Goal: Information Seeking & Learning: Check status

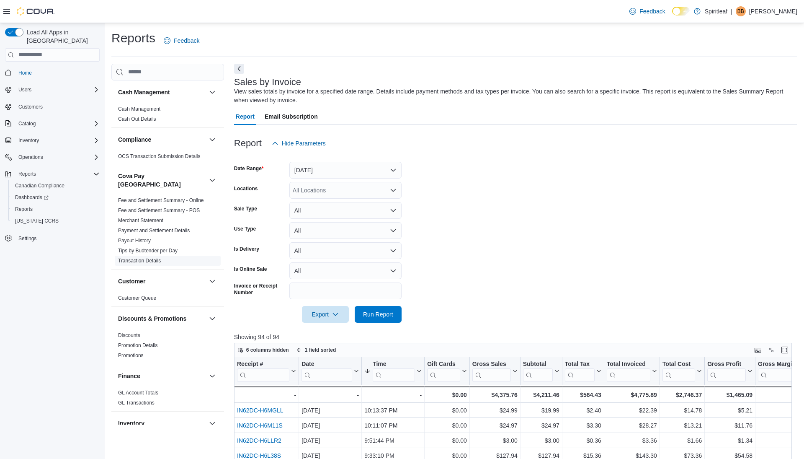
scroll to position [5, 0]
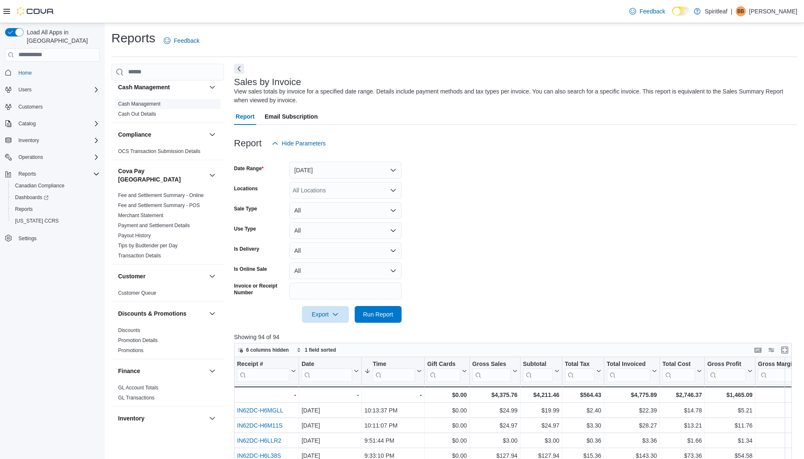
click at [160, 104] on link "Cash Management" at bounding box center [139, 104] width 42 height 6
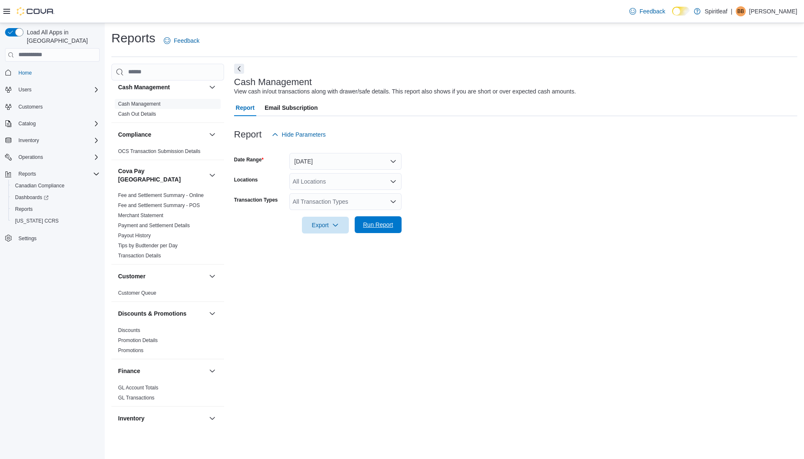
click at [368, 217] on span "Run Report" at bounding box center [378, 224] width 37 height 17
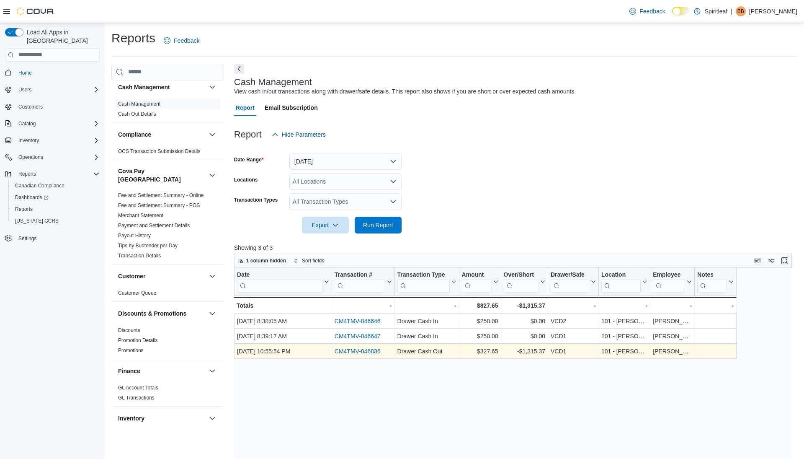
click at [363, 349] on link "CM4TMV-846836" at bounding box center [358, 351] width 46 height 7
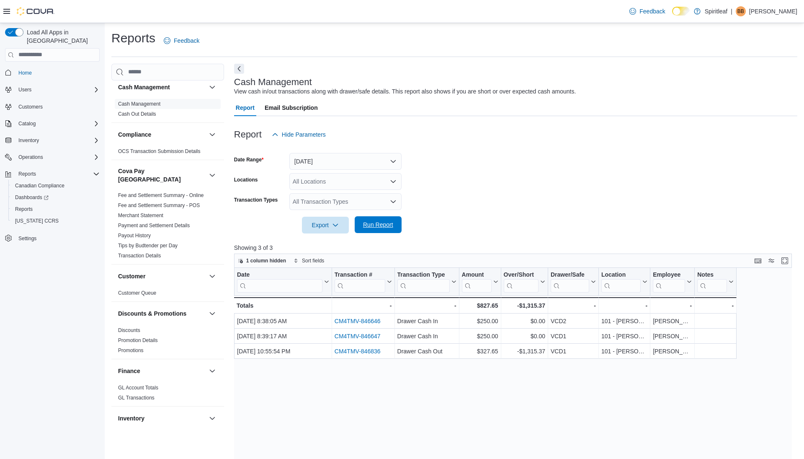
click at [392, 231] on span "Run Report" at bounding box center [378, 224] width 37 height 17
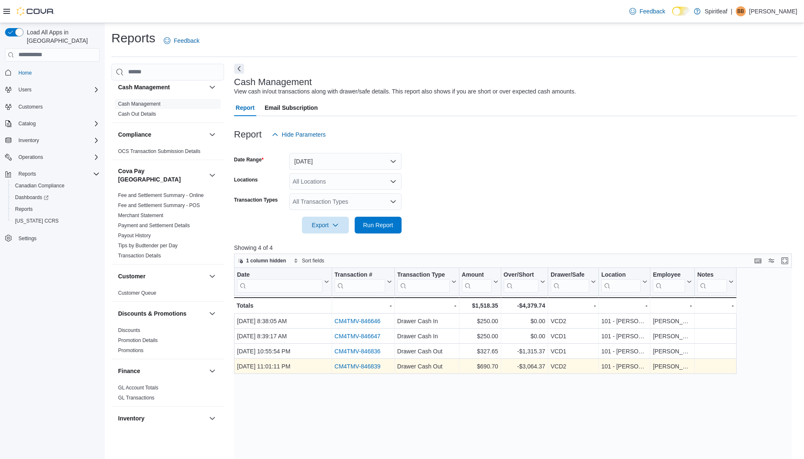
click at [356, 364] on link "CM4TMV-846839" at bounding box center [358, 366] width 46 height 7
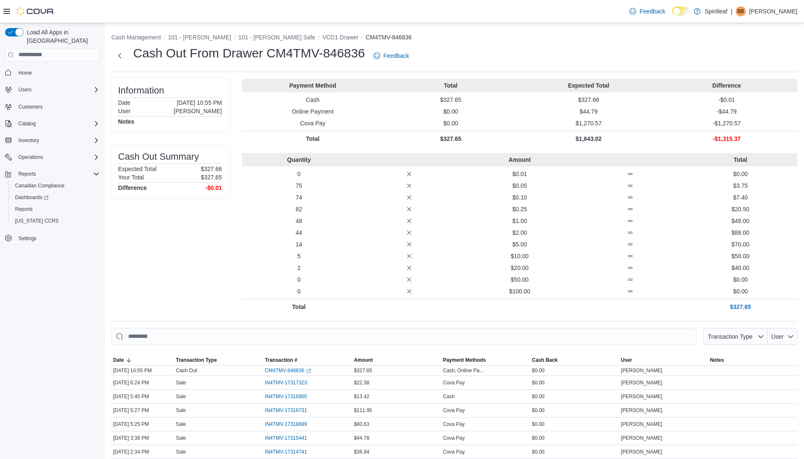
click at [129, 46] on div "Cash Out From Drawer CM4TMV-846836 Feedback" at bounding box center [261, 56] width 301 height 22
click at [130, 38] on button "Cash Management" at bounding box center [135, 37] width 49 height 7
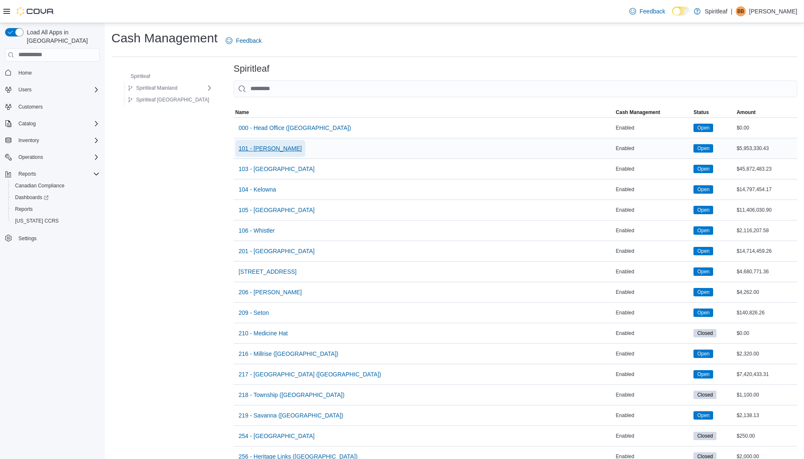
click at [256, 146] on span "101 - [PERSON_NAME]" at bounding box center [270, 148] width 63 height 8
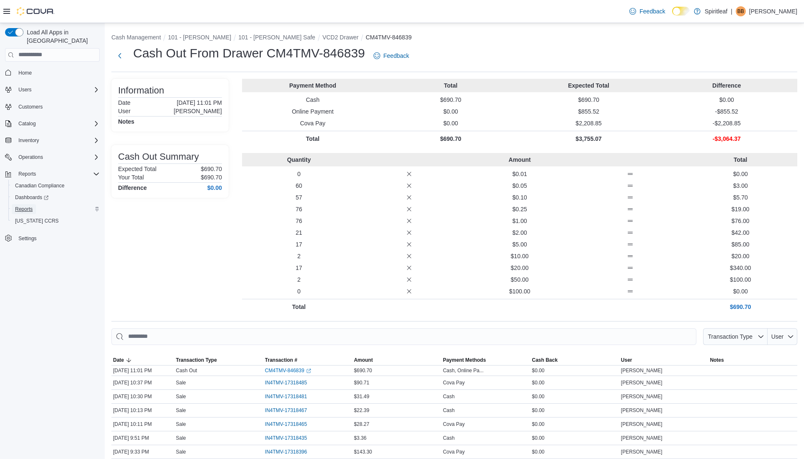
click at [21, 206] on span "Reports" at bounding box center [24, 209] width 18 height 7
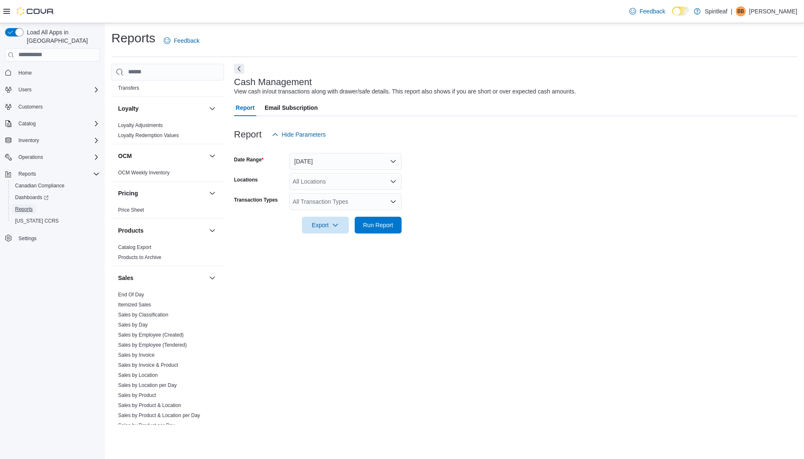
scroll to position [519, 0]
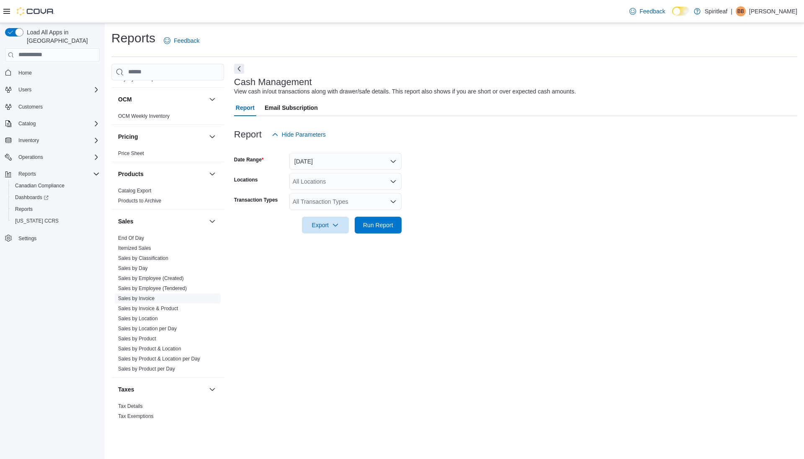
click at [142, 295] on link "Sales by Invoice" at bounding box center [136, 298] width 36 height 6
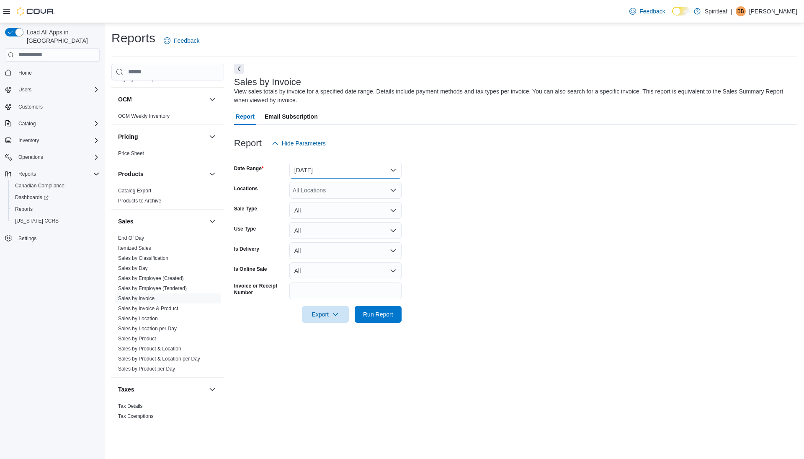
click at [339, 168] on button "Yesterday" at bounding box center [345, 170] width 112 height 17
click at [323, 201] on span "[DATE]" at bounding box center [351, 204] width 96 height 10
click at [382, 309] on span "Run Report" at bounding box center [378, 313] width 37 height 17
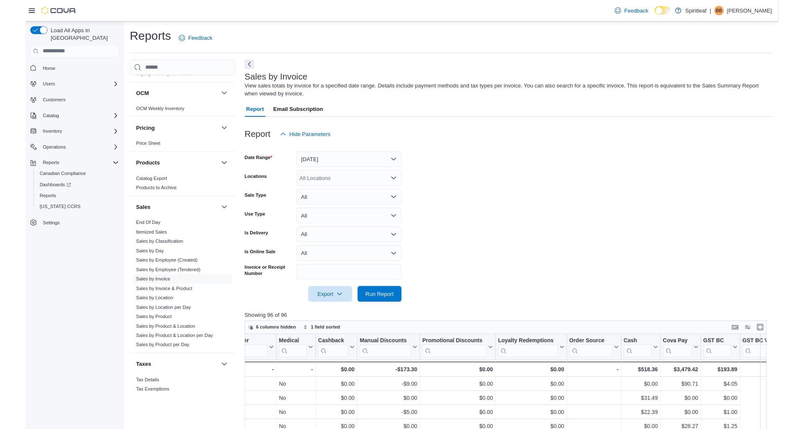
scroll to position [0, 1141]
